Goal: Task Accomplishment & Management: Manage account settings

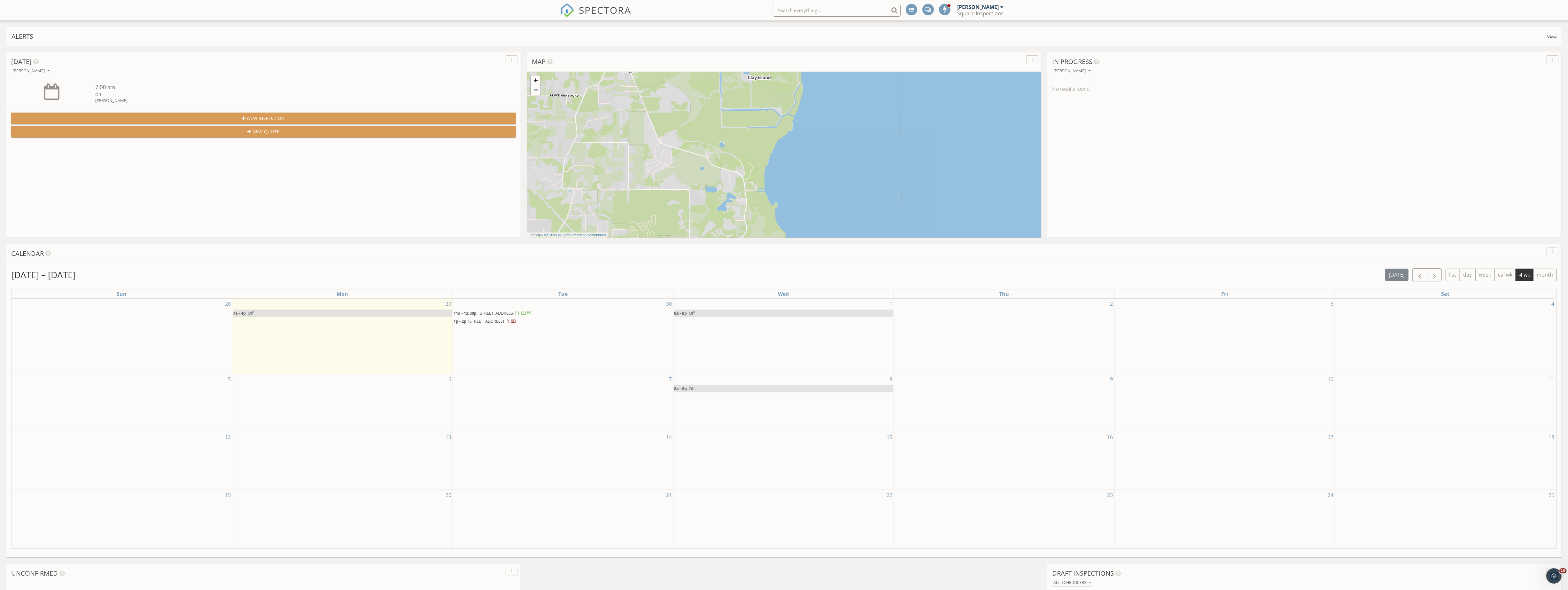
scroll to position [589, 1576]
click at [270, 112] on div "New Inspection New Quote" at bounding box center [264, 125] width 514 height 35
click at [275, 116] on span "New Inspection" at bounding box center [266, 118] width 38 height 7
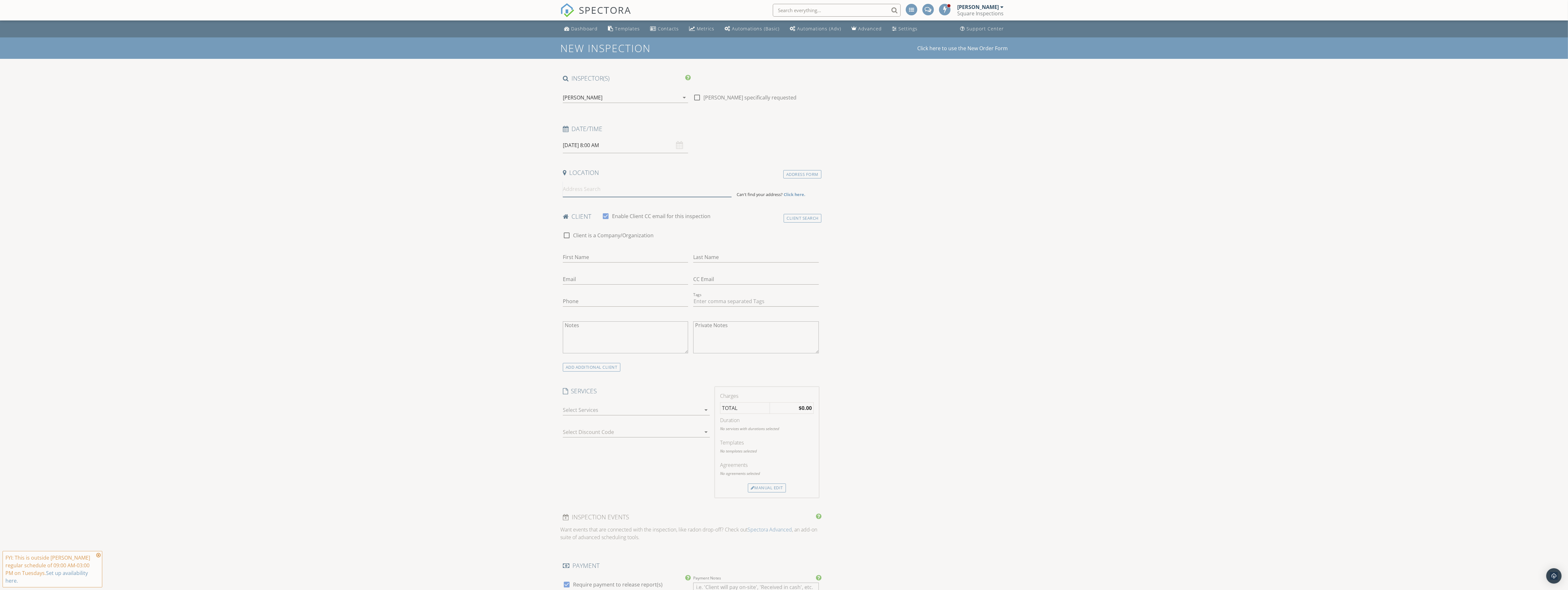
click at [586, 182] on input at bounding box center [647, 189] width 169 height 16
type input "2446"
drag, startPoint x: 396, startPoint y: 212, endPoint x: 399, endPoint y: 216, distance: 5.0
click at [397, 212] on div "New Inspection Click here to use the New Order Form INSPECTOR(S) check_box Tiag…" at bounding box center [784, 591] width 1568 height 1108
drag, startPoint x: 568, startPoint y: 188, endPoint x: 513, endPoint y: 191, distance: 55.1
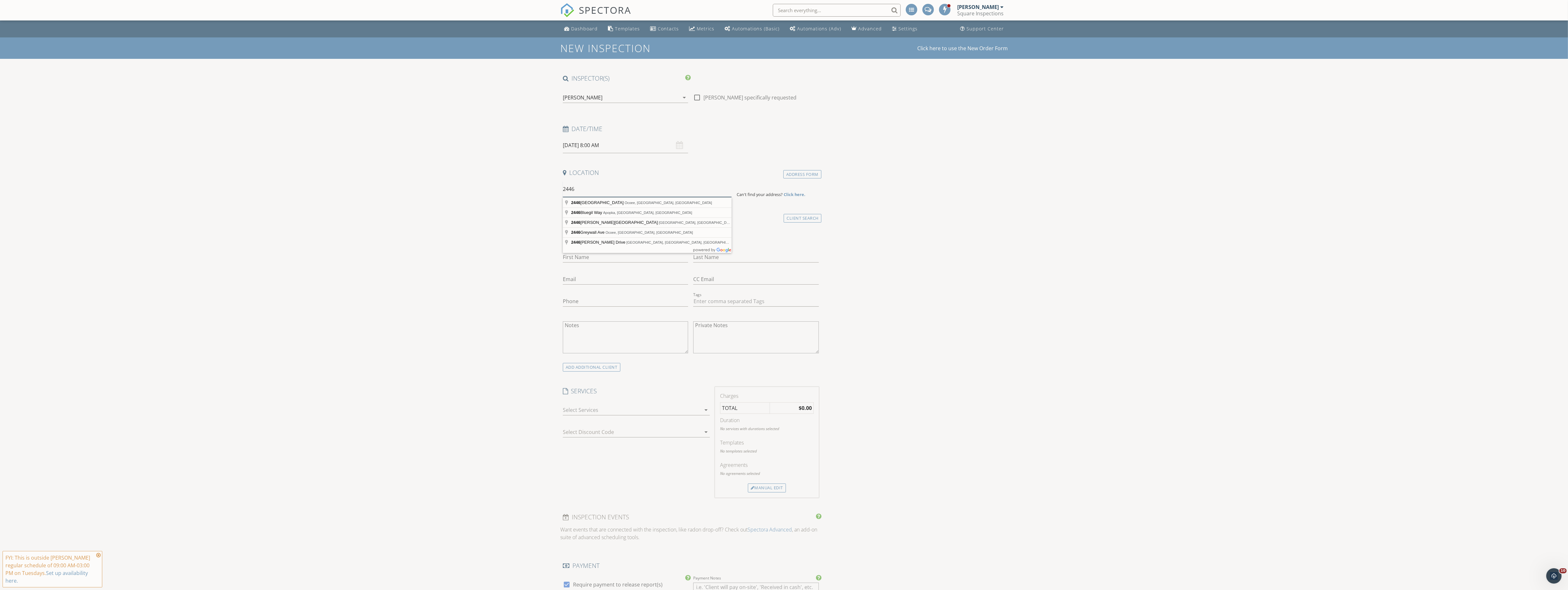
click at [563, 191] on input "2446" at bounding box center [647, 189] width 169 height 16
click at [476, 135] on div "New Inspection Click here to use the New Order Form INSPECTOR(S) check_box Tiag…" at bounding box center [784, 591] width 1568 height 1108
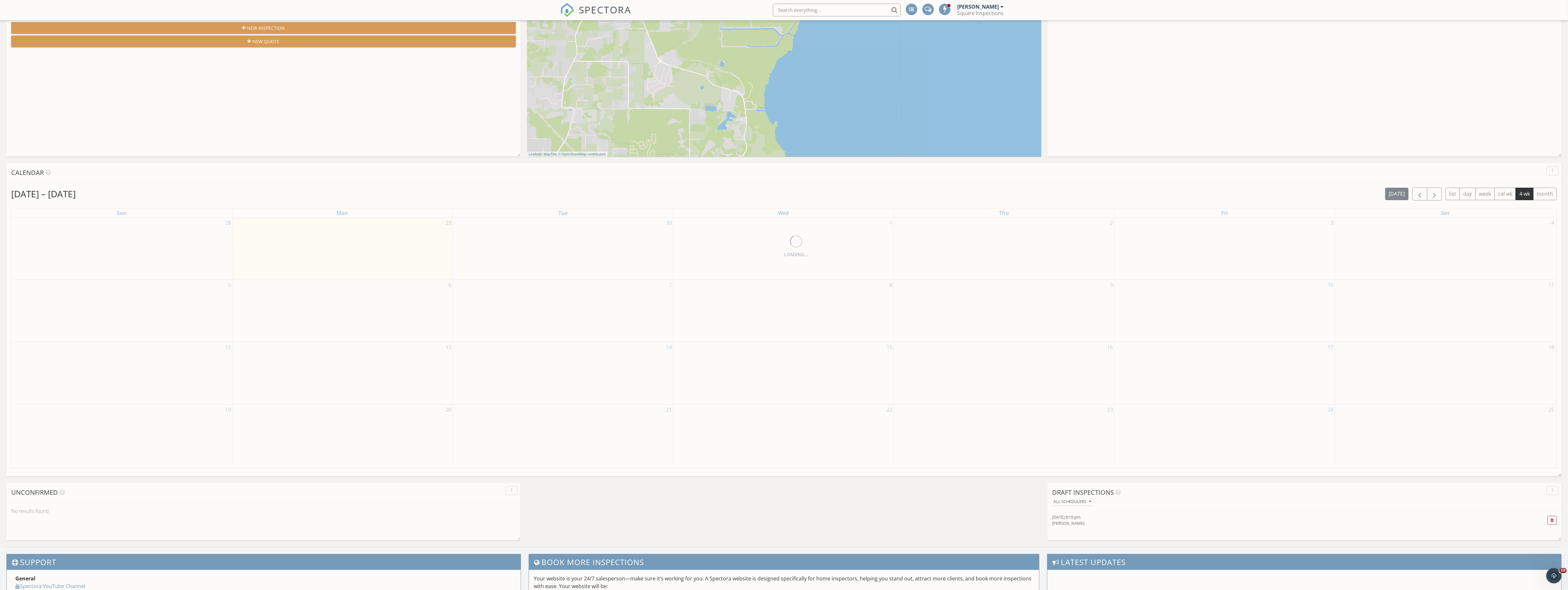
scroll to position [132, 0]
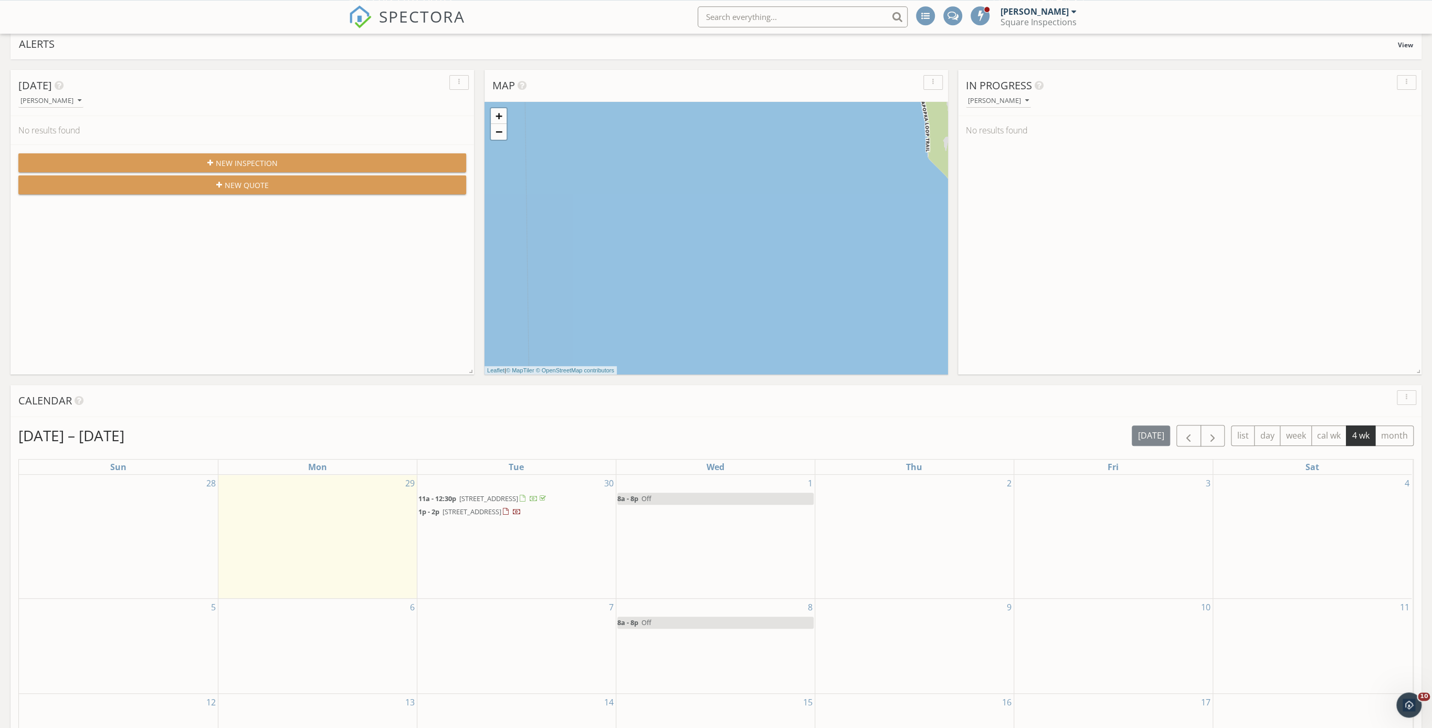
scroll to position [108, 0]
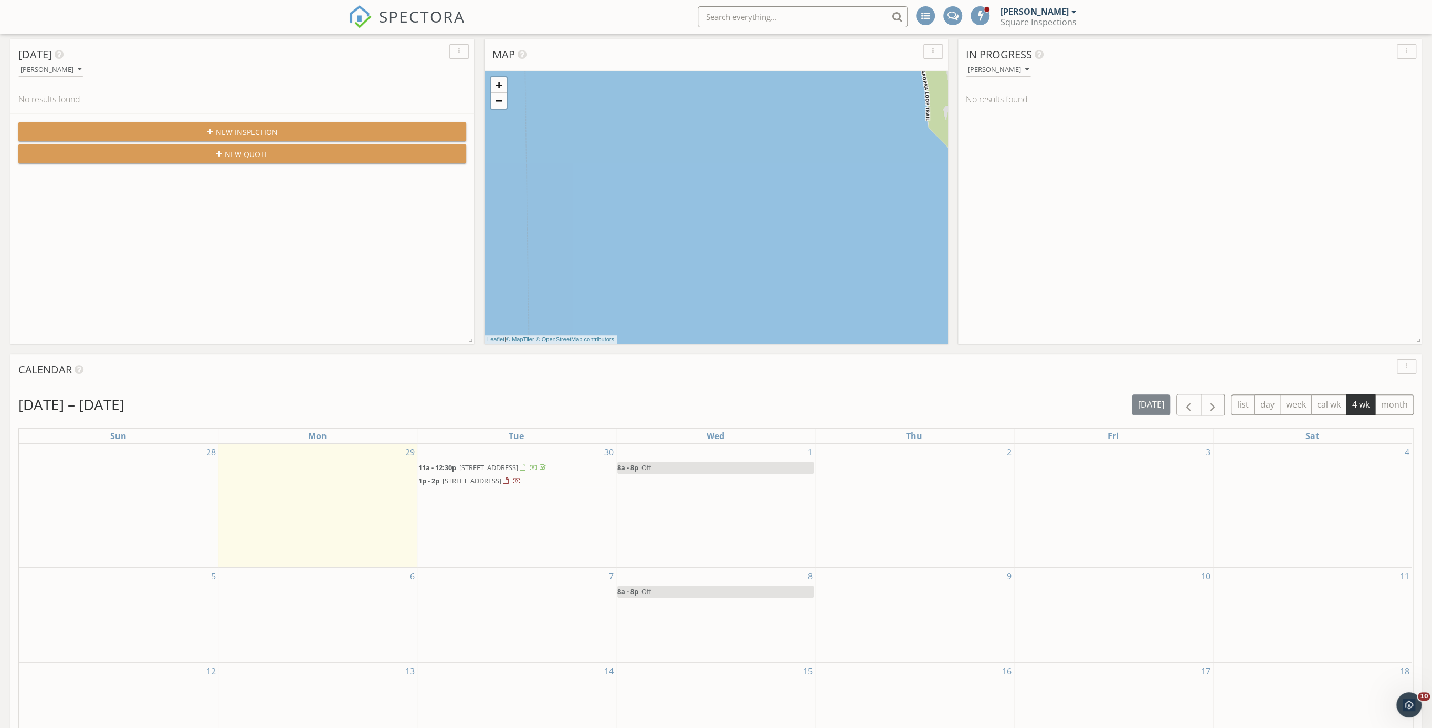
click at [521, 486] on span "1p - 2p 613 Ascot Circle Orlando FL, Orlando 32825" at bounding box center [469, 481] width 103 height 11
